Goal: Check status

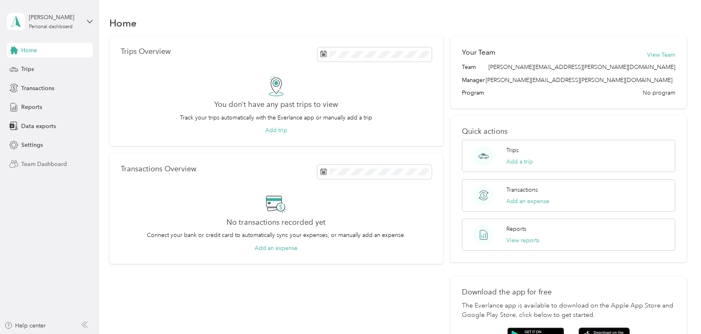
click at [48, 160] on span "Team Dashboard" at bounding box center [44, 164] width 46 height 9
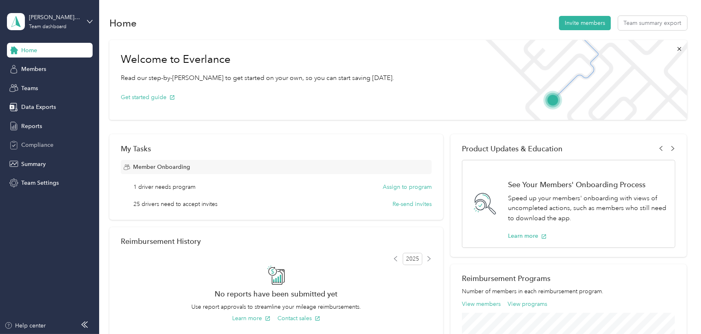
click at [47, 148] on span "Compliance" at bounding box center [37, 145] width 32 height 9
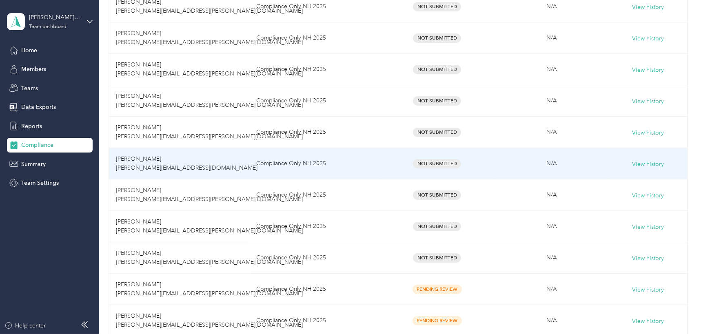
scroll to position [259, 0]
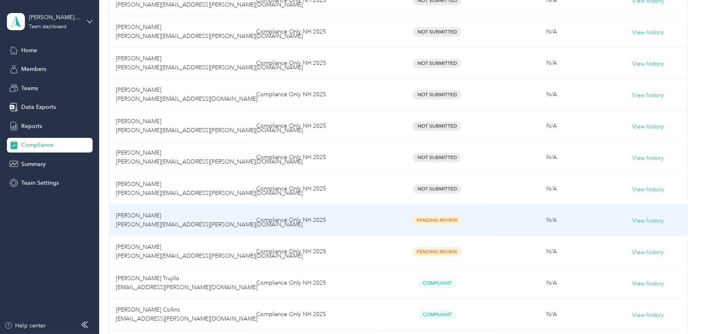
click at [442, 220] on span "Pending Review" at bounding box center [436, 220] width 49 height 9
click at [640, 215] on div "View history" at bounding box center [647, 220] width 65 height 11
click at [659, 221] on button "View history" at bounding box center [648, 221] width 32 height 9
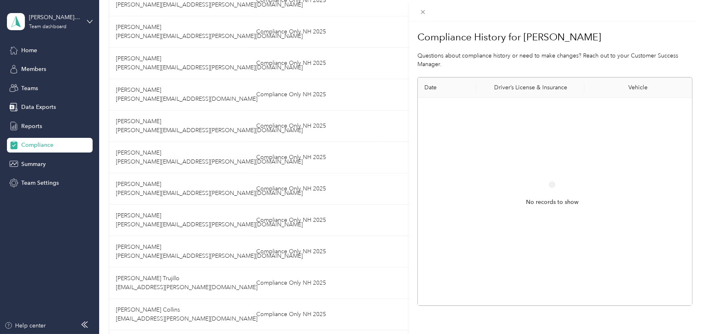
click at [38, 49] on div "Compliance History for [PERSON_NAME] Questions about compliance history or need…" at bounding box center [350, 167] width 701 height 334
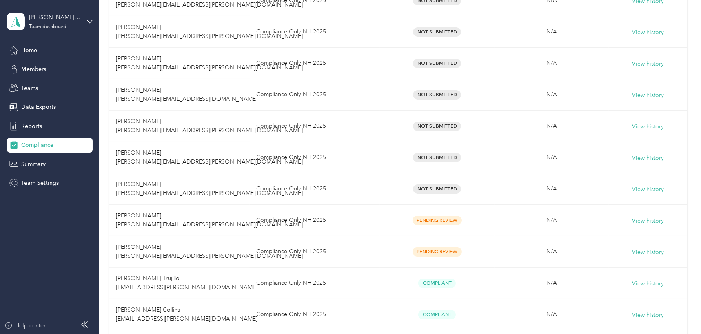
click at [38, 49] on div "Home" at bounding box center [50, 50] width 86 height 15
